Goal: Find specific page/section: Find specific page/section

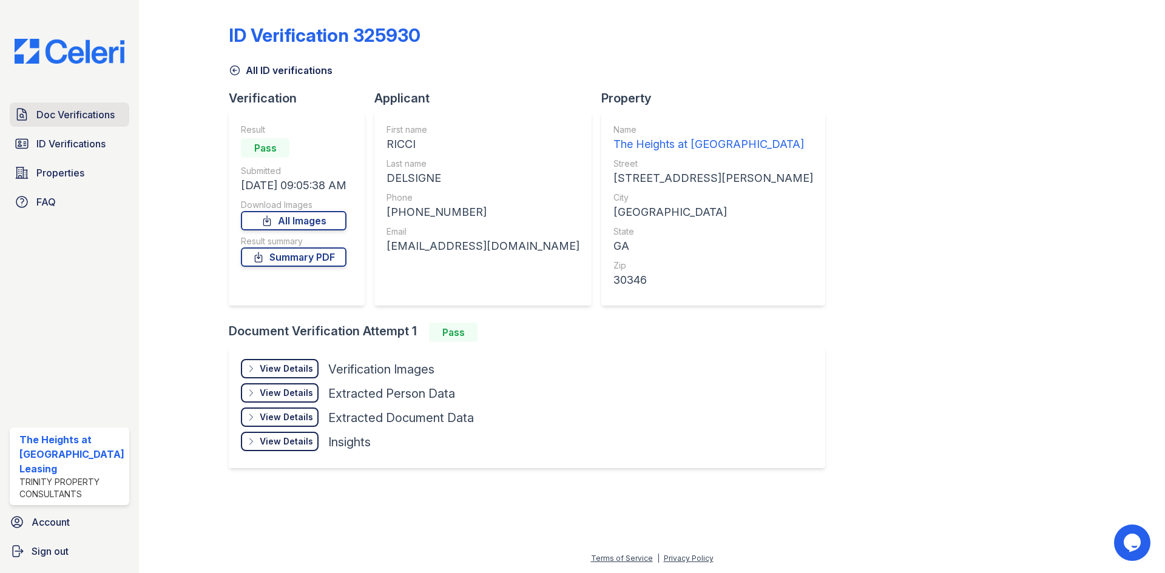
click at [47, 108] on span "Doc Verifications" at bounding box center [75, 114] width 78 height 15
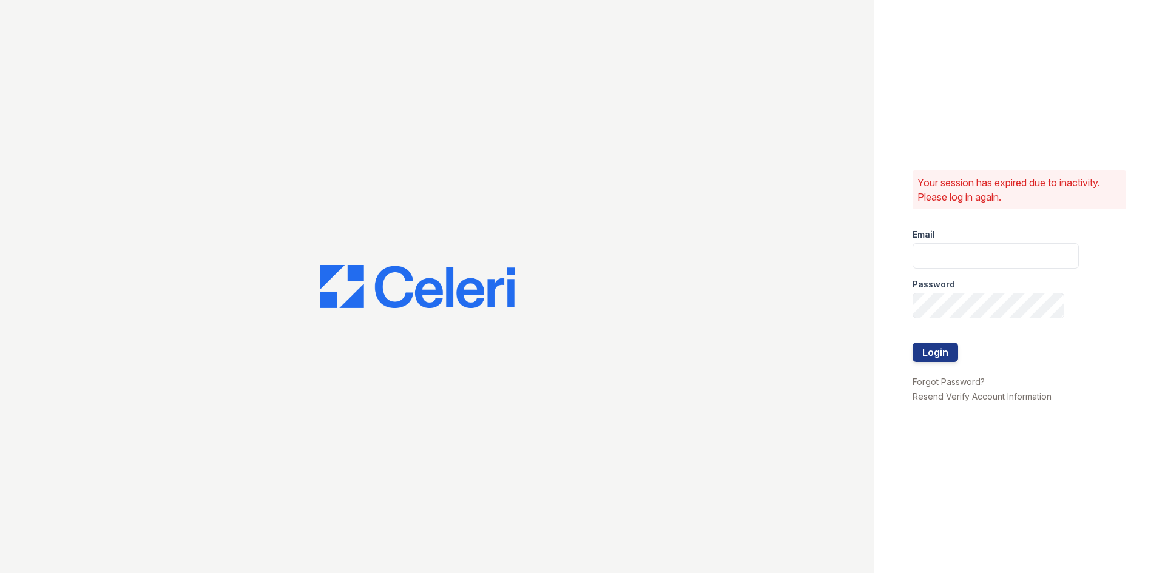
type input "theheightsatdunwoody@trinity-pm.com"
click at [920, 351] on button "Login" at bounding box center [936, 352] width 46 height 19
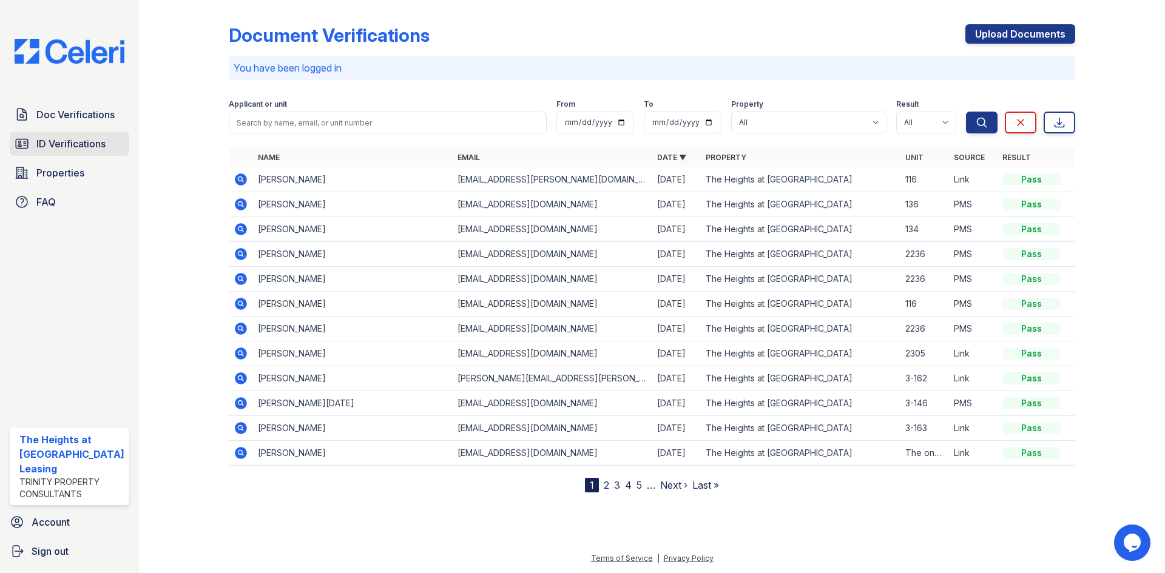
click at [95, 138] on span "ID Verifications" at bounding box center [70, 144] width 69 height 15
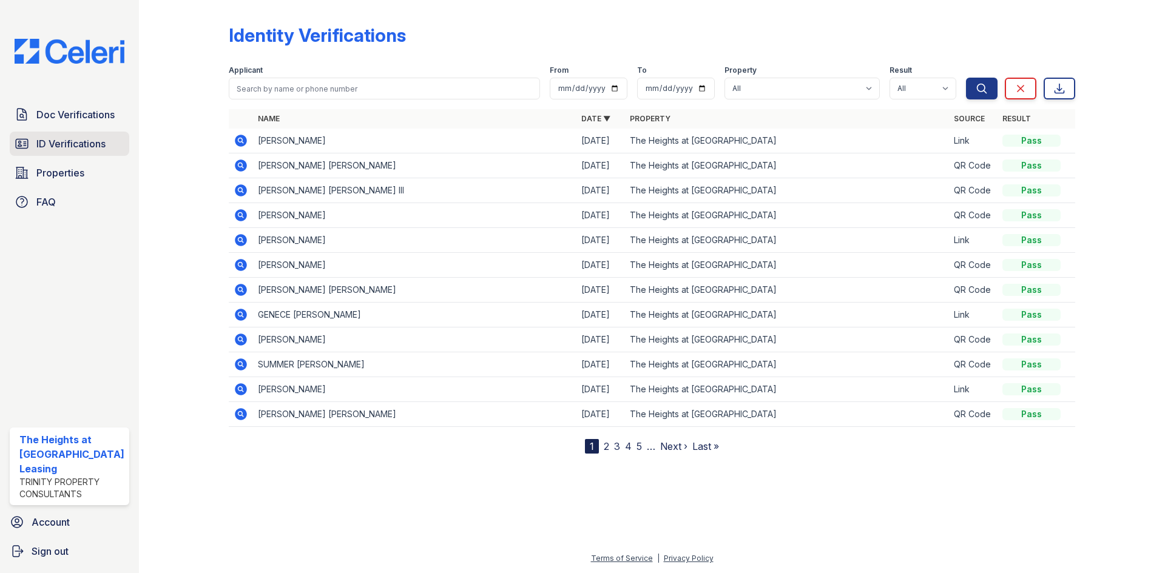
click at [66, 142] on span "ID Verifications" at bounding box center [70, 144] width 69 height 15
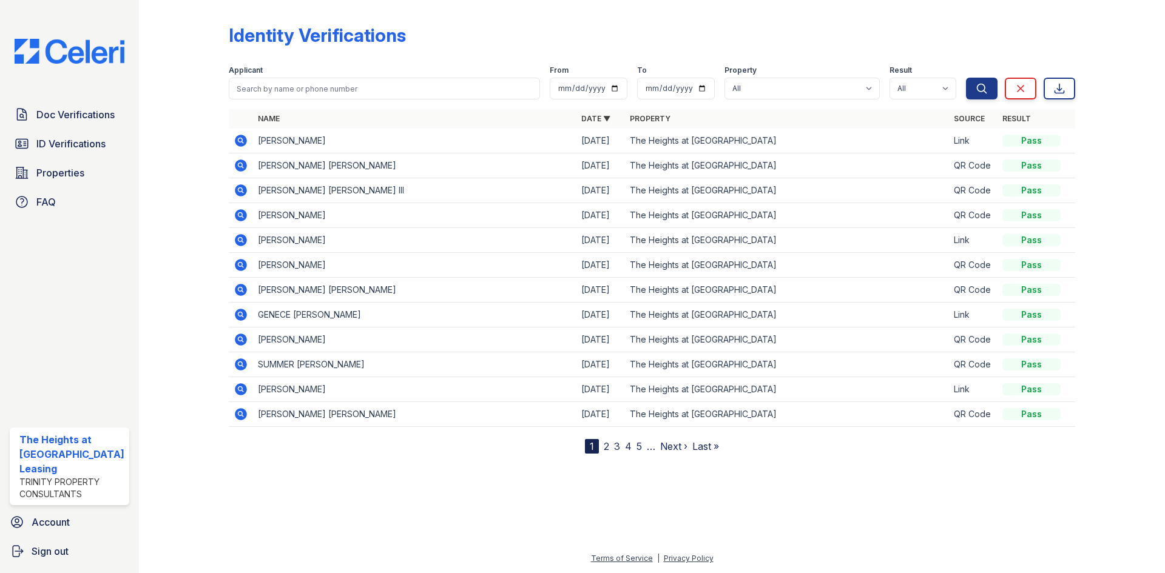
click at [66, 142] on span "ID Verifications" at bounding box center [70, 144] width 69 height 15
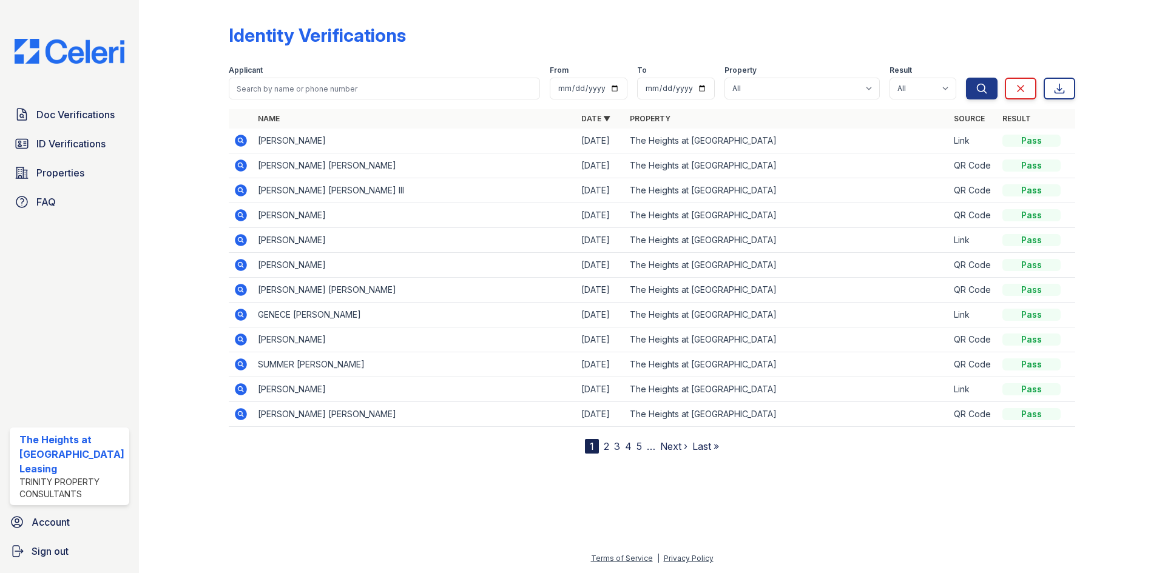
click at [66, 142] on span "ID Verifications" at bounding box center [70, 144] width 69 height 15
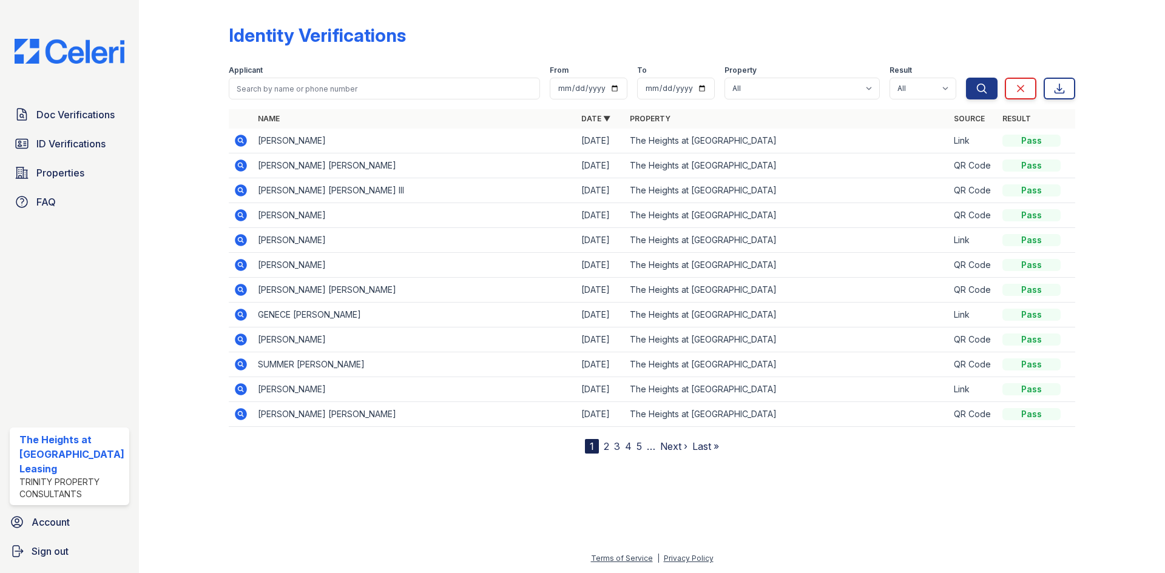
click at [66, 142] on span "ID Verifications" at bounding box center [70, 144] width 69 height 15
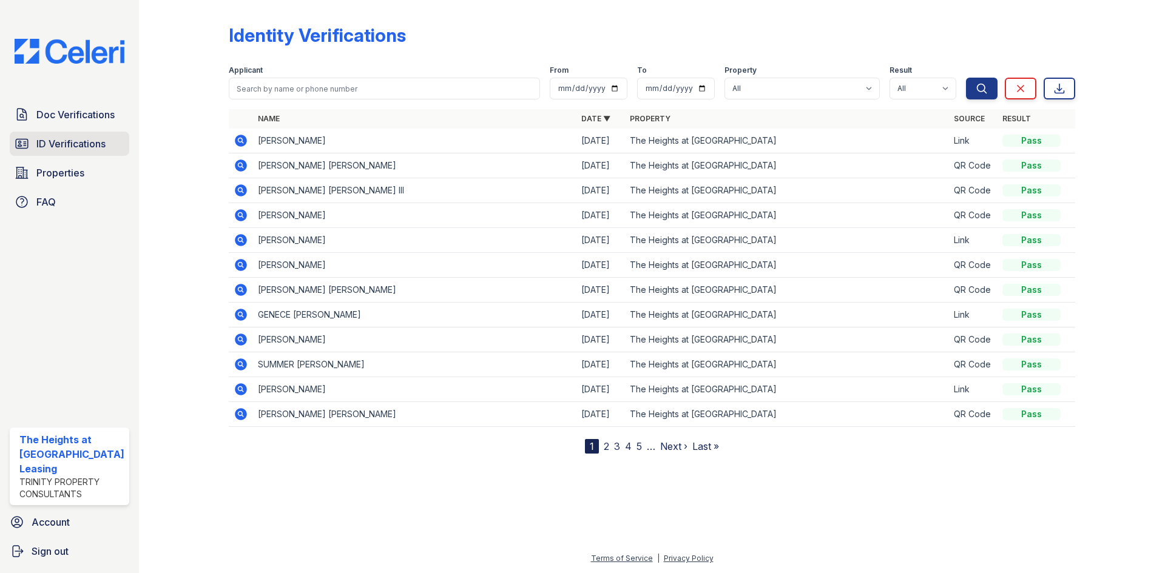
click at [57, 142] on span "ID Verifications" at bounding box center [70, 144] width 69 height 15
click at [55, 141] on span "ID Verifications" at bounding box center [70, 144] width 69 height 15
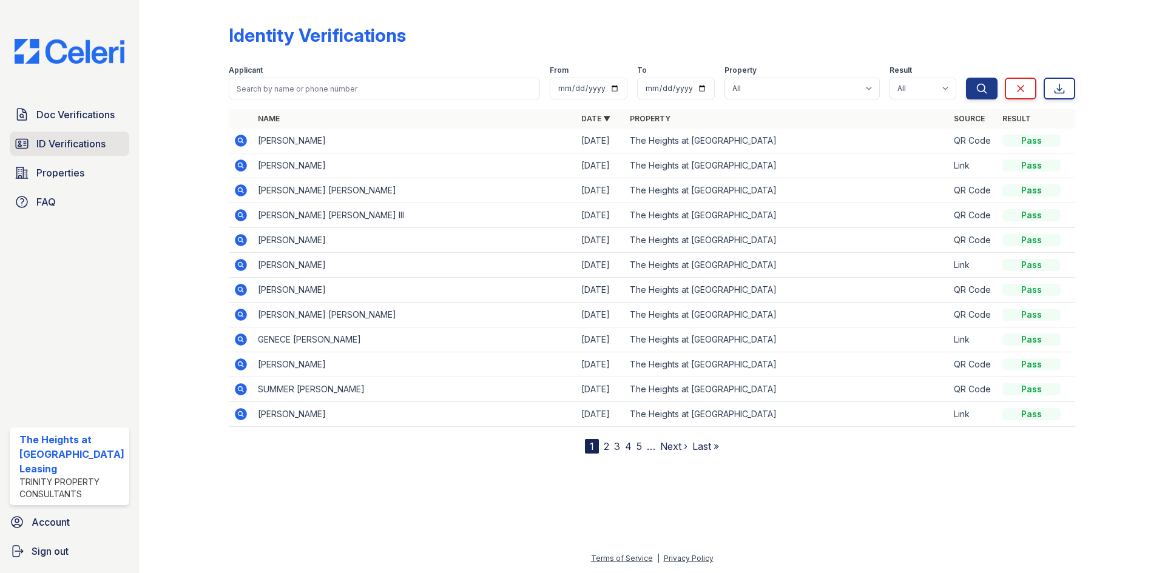
click at [76, 146] on span "ID Verifications" at bounding box center [70, 144] width 69 height 15
click at [81, 143] on span "ID Verifications" at bounding box center [70, 144] width 69 height 15
